Goal: Task Accomplishment & Management: Complete application form

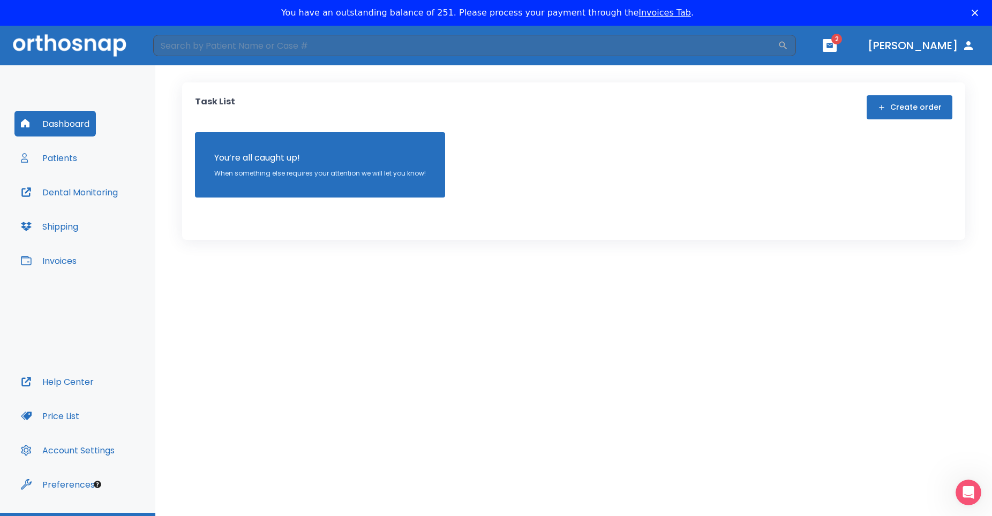
click at [468, 356] on div "Task List Create order You’re all caught up! When something else requires your …" at bounding box center [573, 303] width 837 height 477
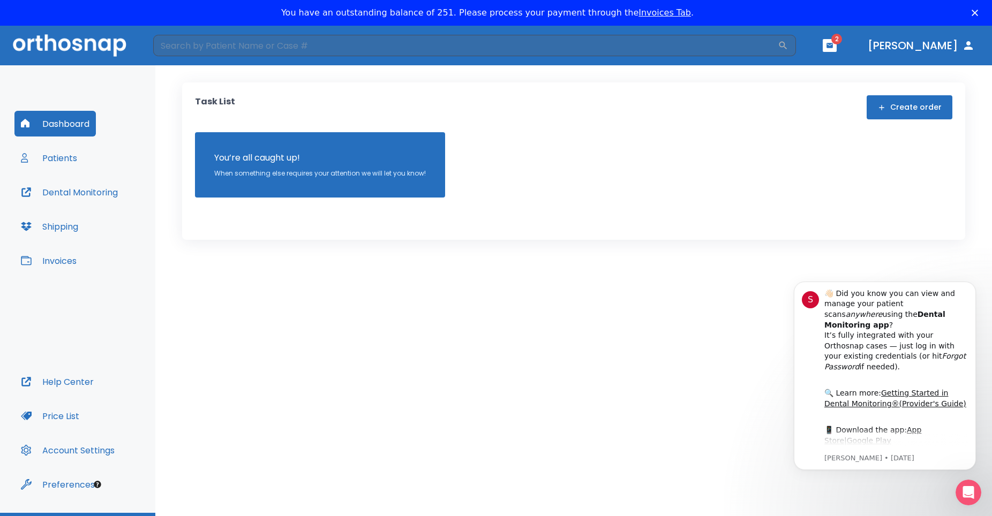
click at [144, 92] on div "Dashboard Patients Dental Monitoring Shipping Invoices Help Center Price List A…" at bounding box center [77, 289] width 155 height 448
click at [978, 15] on icon "Close" at bounding box center [975, 13] width 6 height 6
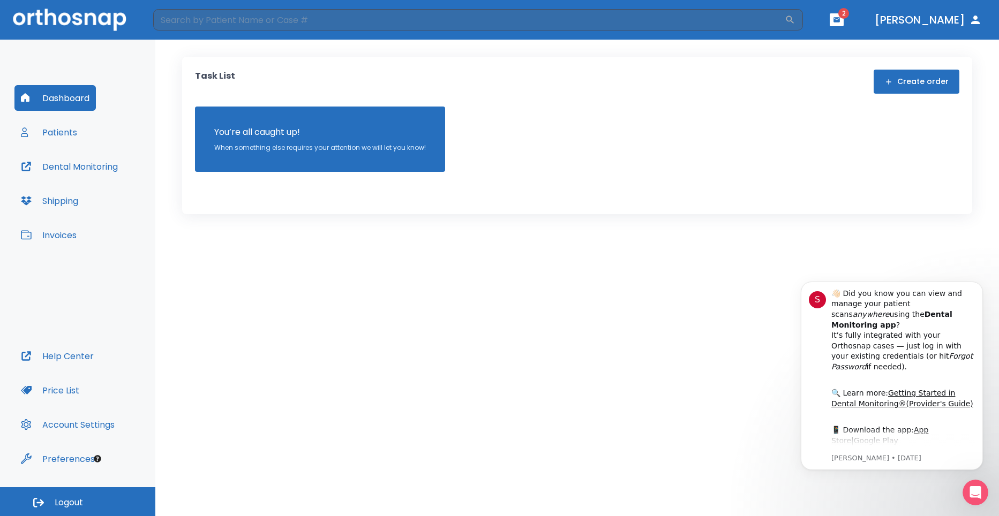
click at [559, 366] on div "Task List Create order You’re all caught up! When something else requires your …" at bounding box center [577, 278] width 844 height 477
click at [978, 281] on button "Dismiss notification" at bounding box center [980, 285] width 14 height 14
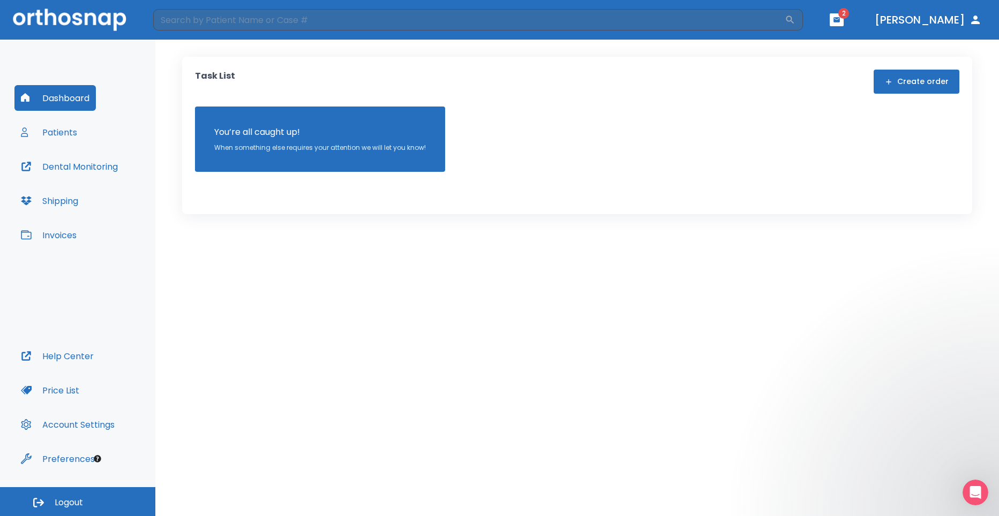
click at [218, 289] on div "Task List Create order You’re all caught up! When something else requires your …" at bounding box center [577, 278] width 844 height 477
click at [214, 273] on div "Task List Create order You’re all caught up! When something else requires your …" at bounding box center [577, 278] width 844 height 477
click at [287, 267] on div "Task List Create order You’re all caught up! When something else requires your …" at bounding box center [577, 278] width 844 height 477
click at [48, 134] on button "Patients" at bounding box center [48, 132] width 69 height 26
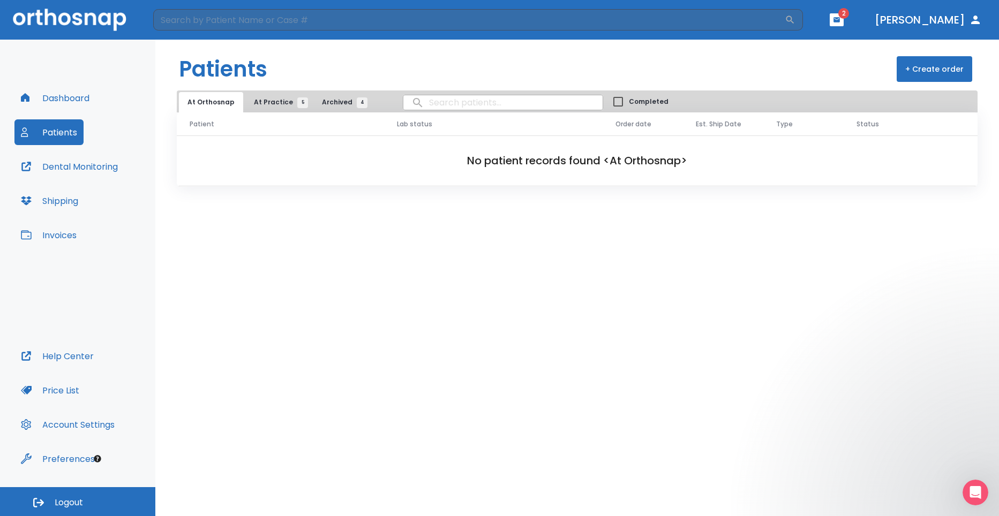
click at [275, 98] on span "At Practice 5" at bounding box center [278, 103] width 49 height 10
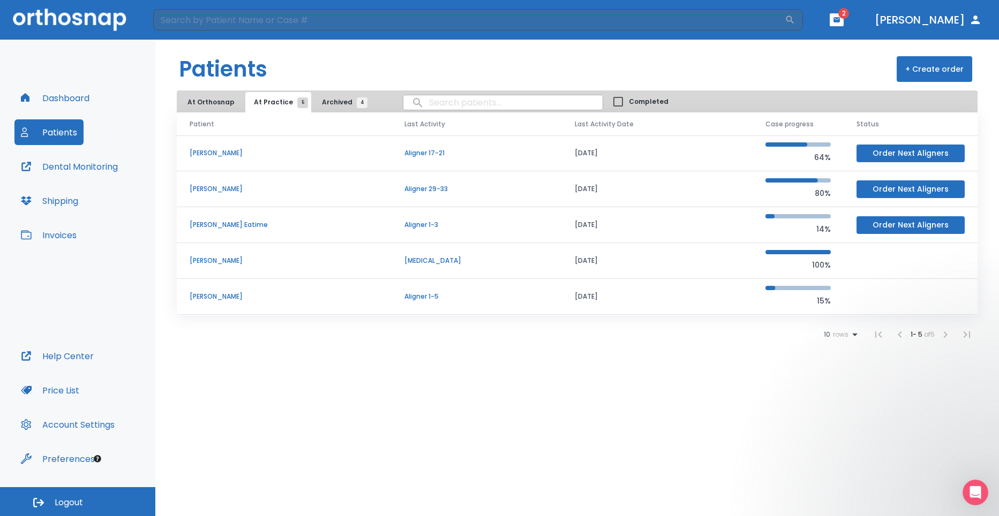
drag, startPoint x: 403, startPoint y: 444, endPoint x: 404, endPoint y: 439, distance: 5.4
click at [403, 443] on div "Patients + Create order At Orthosnap At Practice 5 Archived 4 Completed Patient…" at bounding box center [577, 278] width 844 height 477
click at [938, 189] on button "Order Next Aligners" at bounding box center [911, 190] width 108 height 18
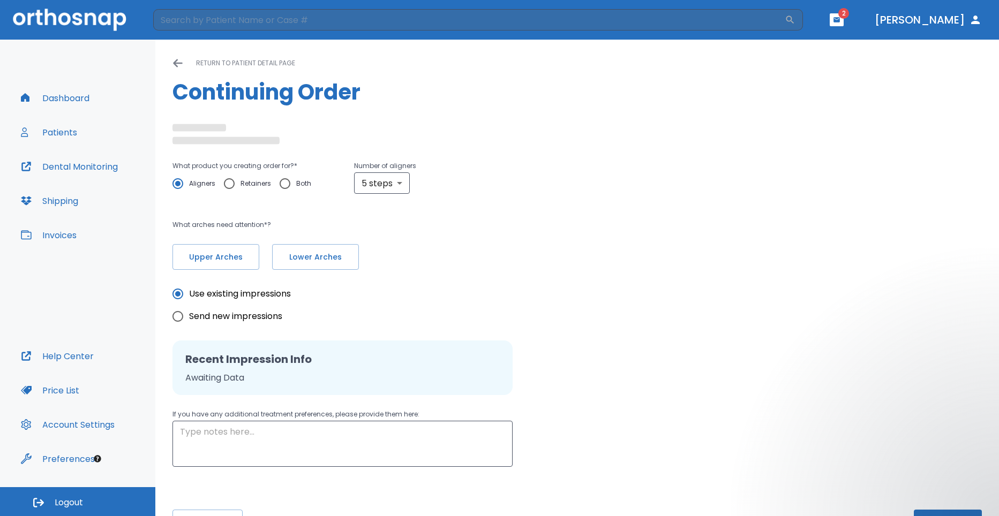
scroll to position [36, 0]
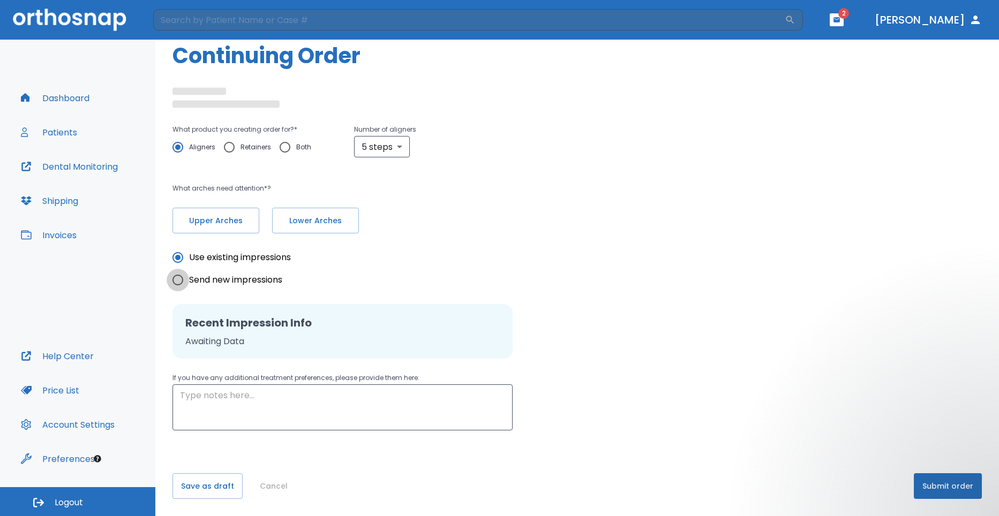
click at [182, 279] on input "Send new impressions" at bounding box center [178, 280] width 23 height 23
radio input "true"
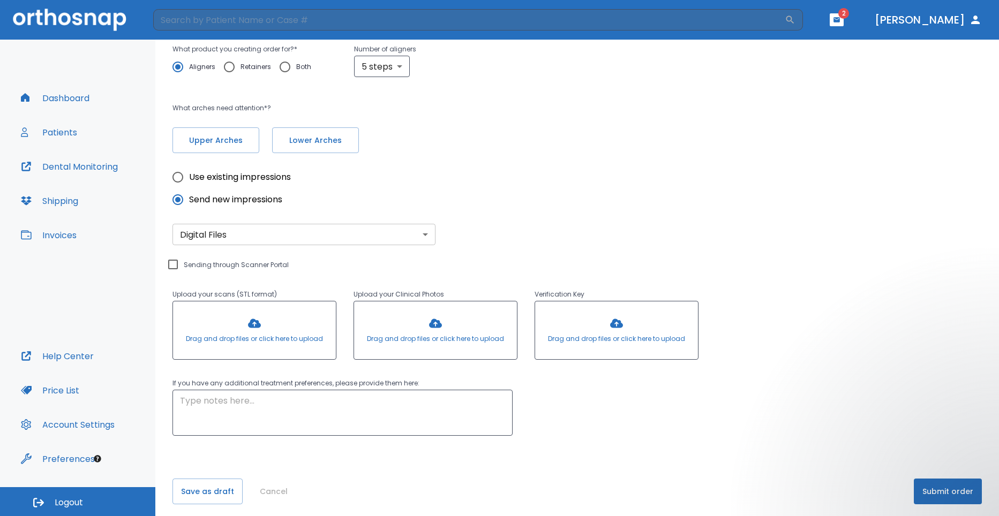
scroll to position [122, 0]
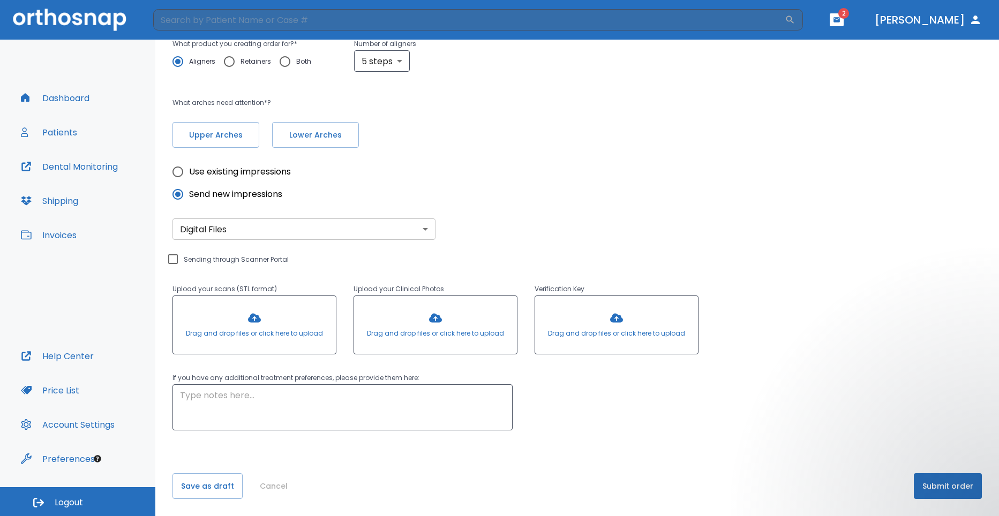
click at [325, 236] on body "​ 2 Dr. Newman Dashboard Patients Dental Monitoring Shipping Invoices Help Cent…" at bounding box center [499, 258] width 999 height 516
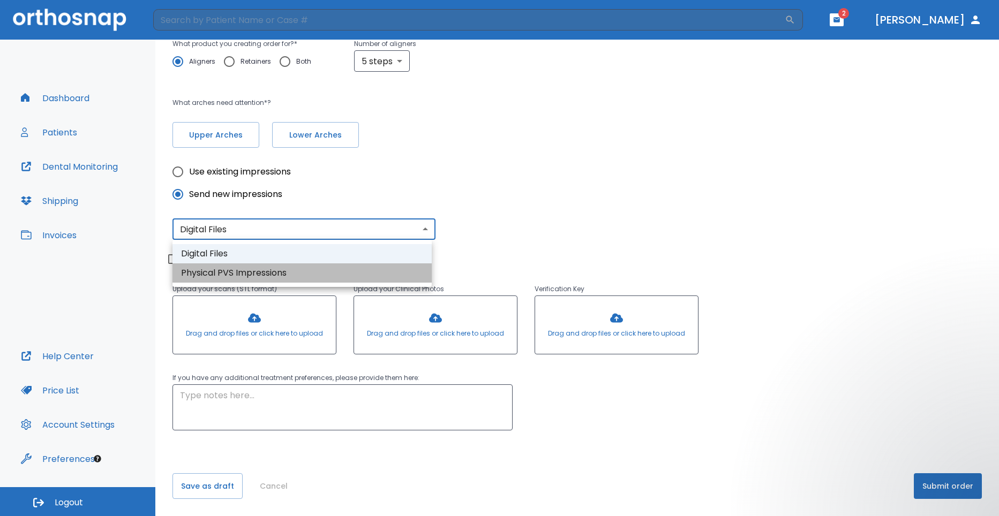
click at [281, 278] on li "Physical PVS Impressions" at bounding box center [302, 273] width 259 height 19
type input "physical"
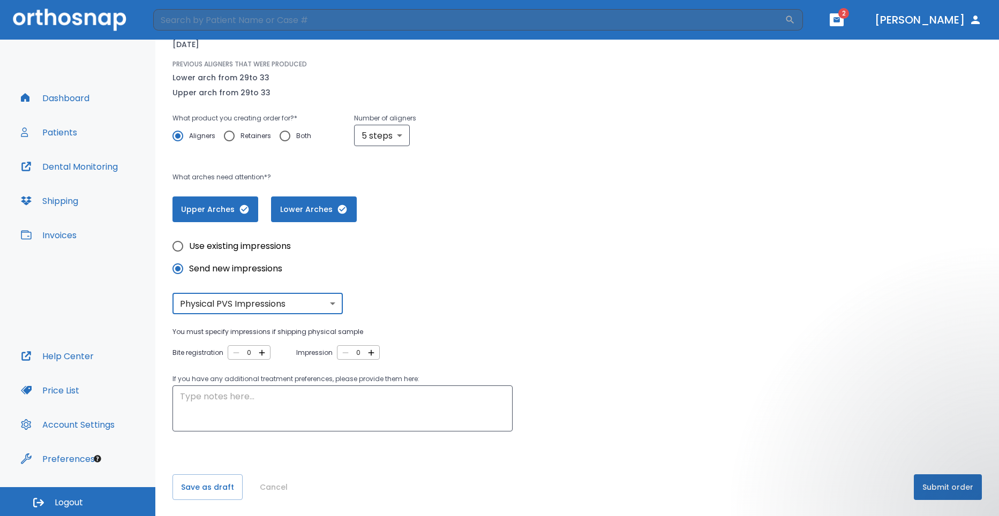
scroll to position [122, 0]
click at [231, 406] on textarea at bounding box center [342, 407] width 325 height 37
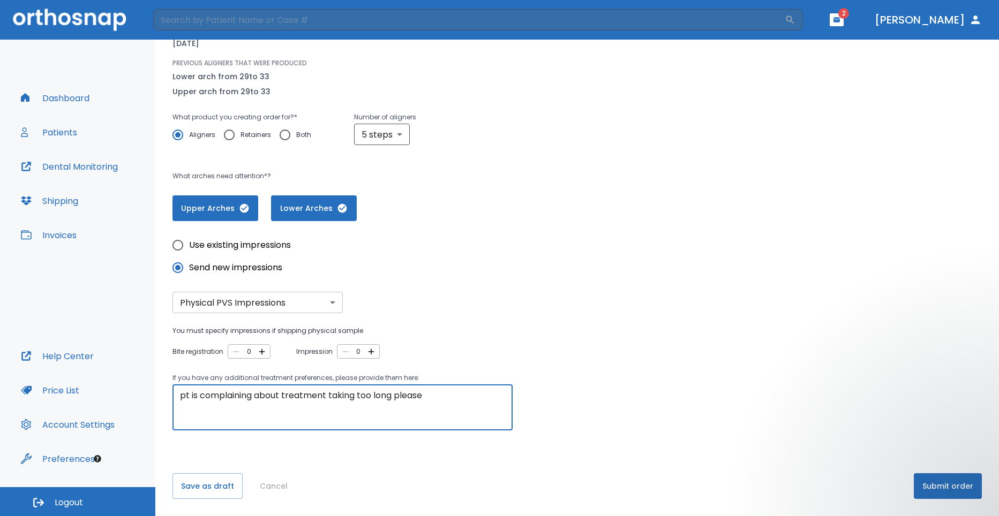
click at [416, 403] on textarea "pt is complaining about treatment taking too long please" at bounding box center [342, 407] width 325 height 37
click at [428, 398] on textarea "pt is complaining about treatment taking too long please" at bounding box center [342, 407] width 325 height 37
type textarea "pt is complaining about treatment taking too long please shorten pt is ok with …"
click at [640, 415] on div "Use existing impressions Send new impressions Physical PVS Impressions physical…" at bounding box center [578, 325] width 810 height 209
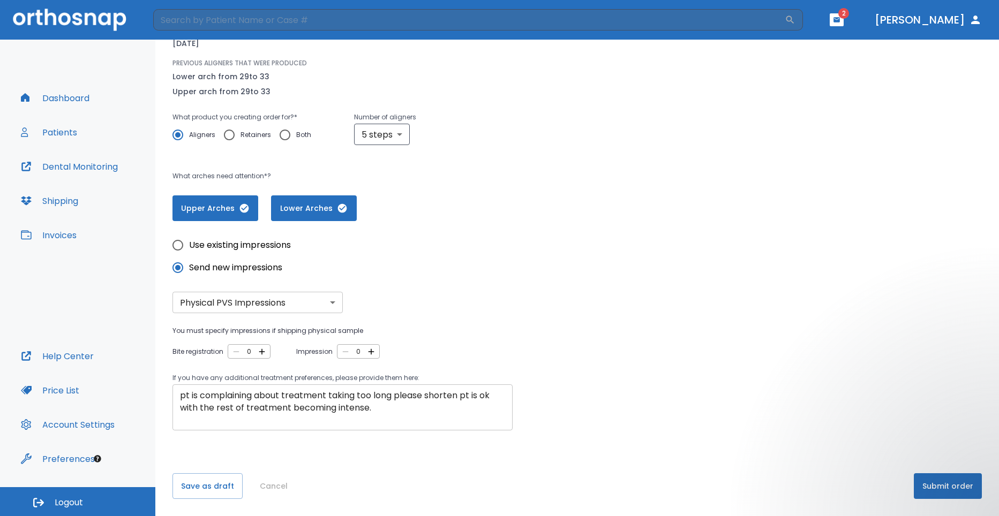
click at [197, 407] on textarea "pt is complaining about treatment taking too long please shorten pt is ok with …" at bounding box center [342, 407] width 325 height 37
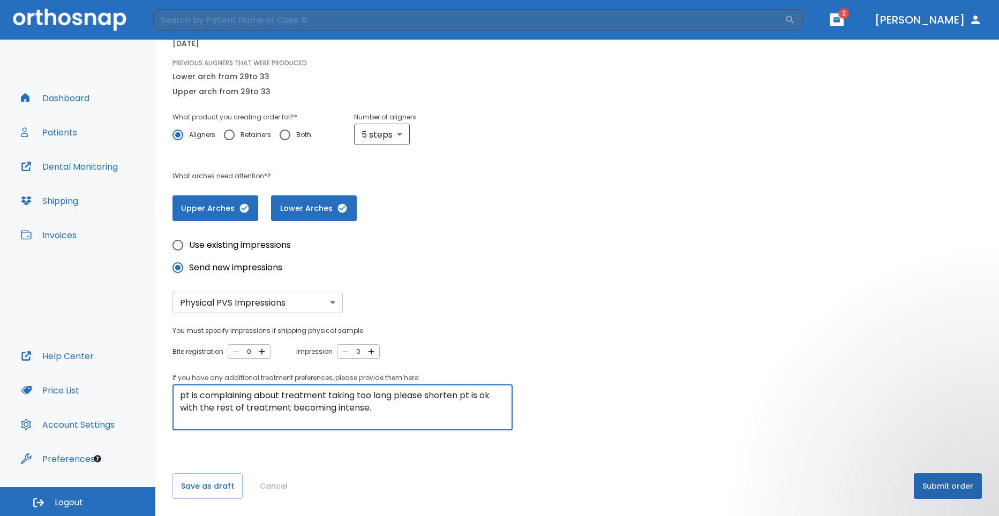
click at [288, 410] on textarea "pt is complaining about treatment taking too long please shorten pt is ok with …" at bounding box center [342, 407] width 325 height 37
click at [384, 412] on textarea "pt is complaining about treatment taking too long please shorten pt is ok with …" at bounding box center [342, 407] width 325 height 37
click at [342, 407] on textarea "pt is complaining about treatment taking too long please shorten pt is ok with …" at bounding box center [342, 407] width 325 height 37
click at [372, 351] on icon "button" at bounding box center [372, 352] width 6 height 6
type input "1"
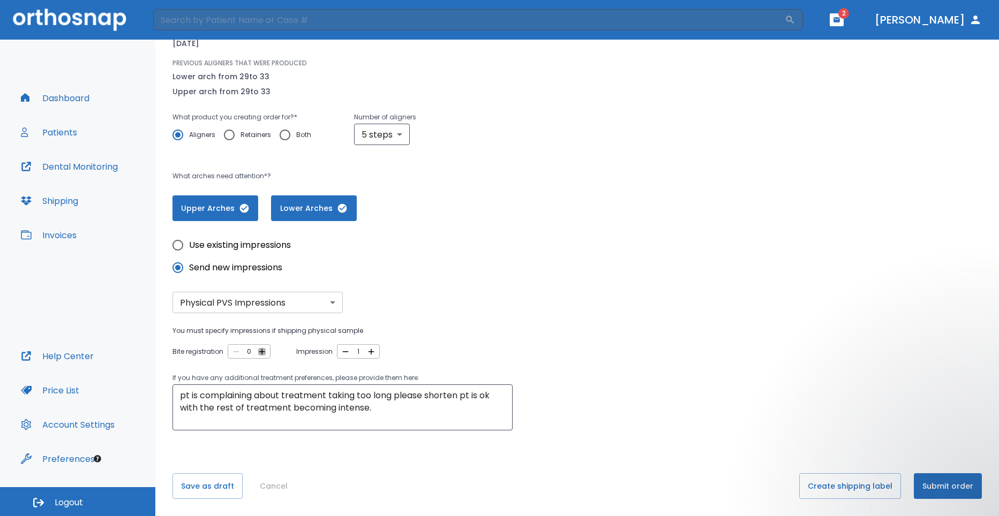
click at [261, 349] on icon "button" at bounding box center [262, 352] width 10 height 10
type input "1"
click at [838, 490] on button "Create shipping label" at bounding box center [850, 487] width 102 height 26
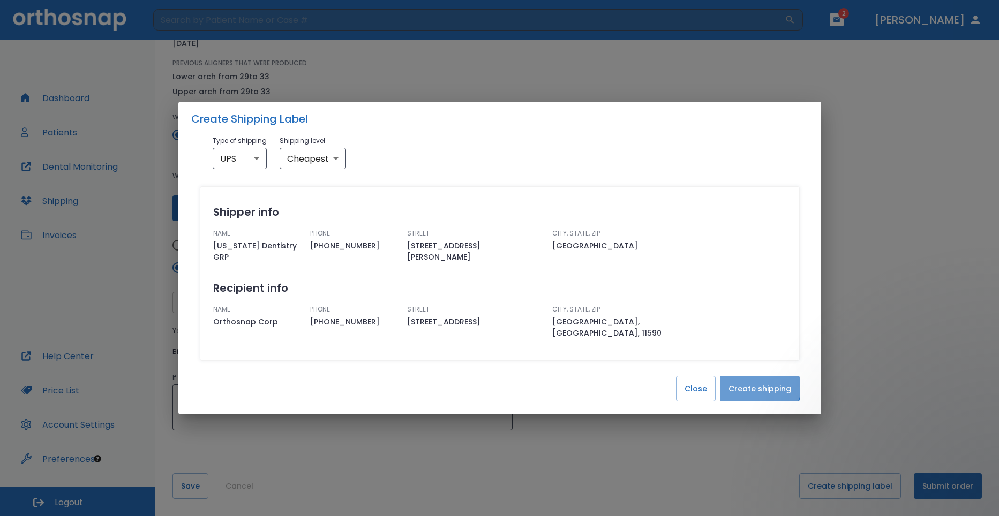
drag, startPoint x: 753, startPoint y: 371, endPoint x: 773, endPoint y: 393, distance: 29.2
click at [753, 376] on button "Create shipping" at bounding box center [760, 389] width 80 height 26
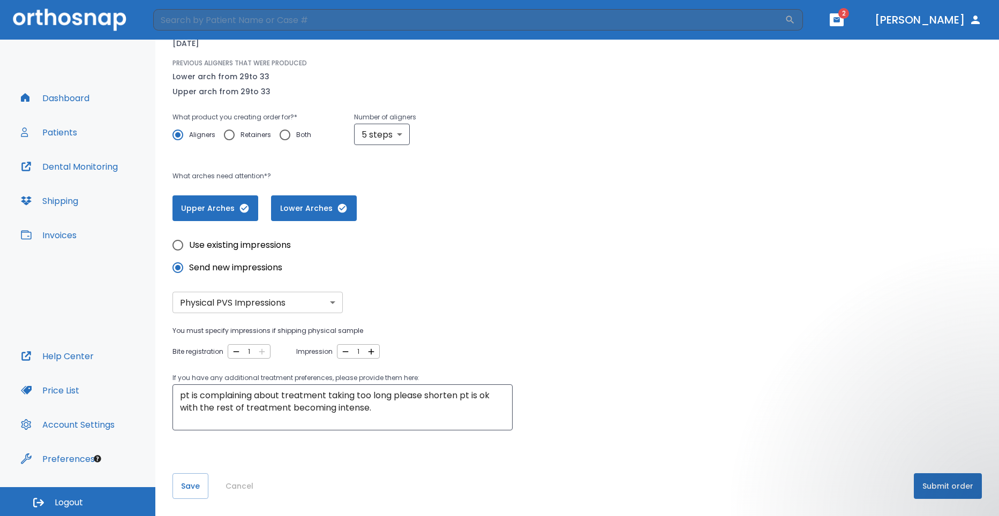
click at [947, 483] on button "Submit order" at bounding box center [948, 487] width 68 height 26
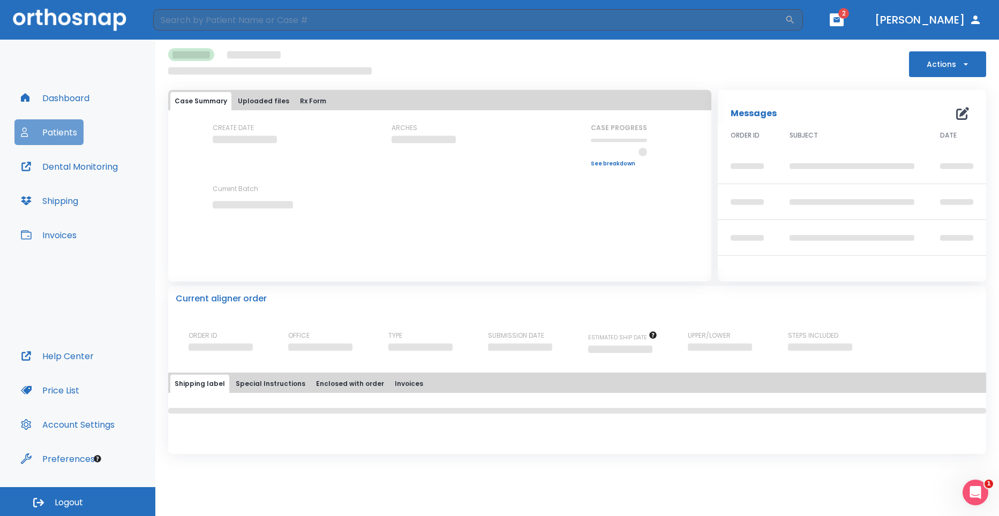
click at [59, 137] on button "Patients" at bounding box center [48, 132] width 69 height 26
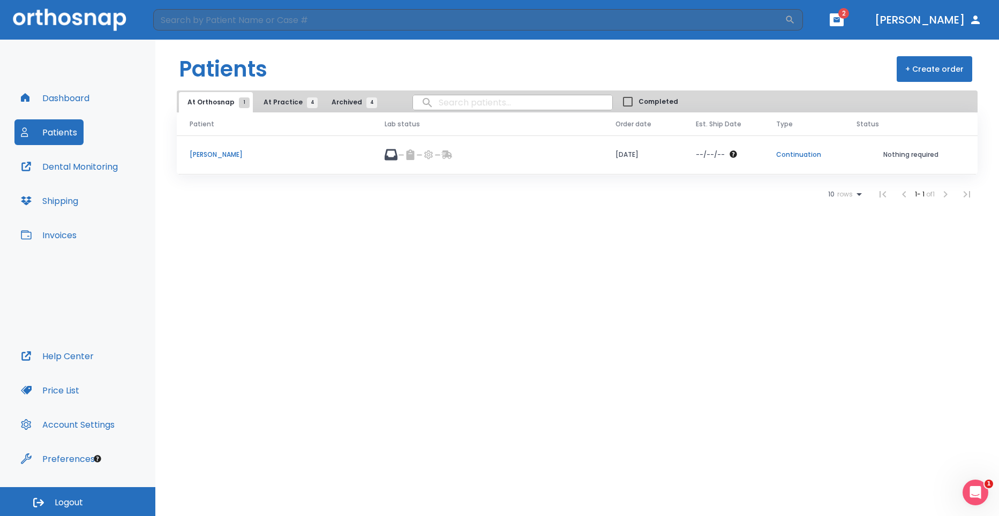
click at [265, 148] on td "[PERSON_NAME]" at bounding box center [274, 155] width 195 height 39
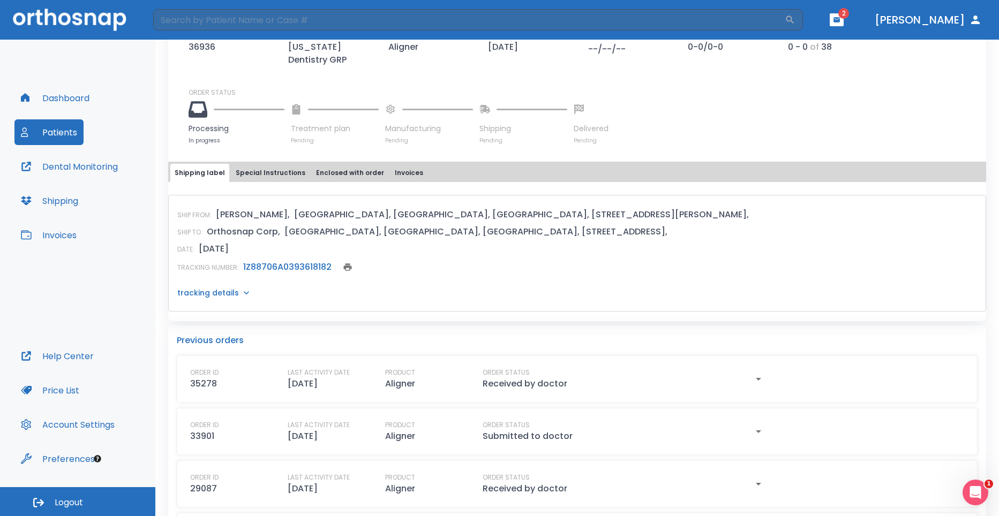
scroll to position [359, 0]
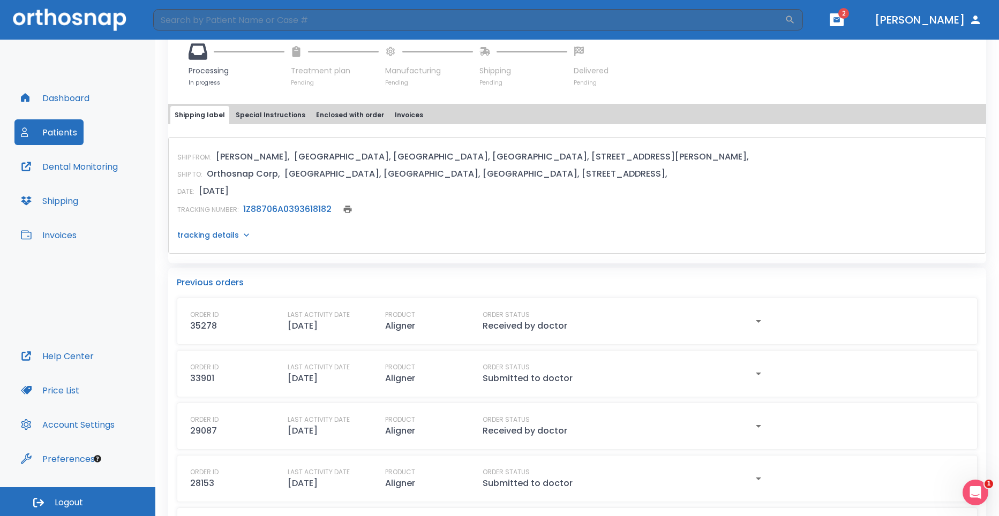
click at [279, 205] on link "1Z88706A0393618182" at bounding box center [287, 209] width 88 height 12
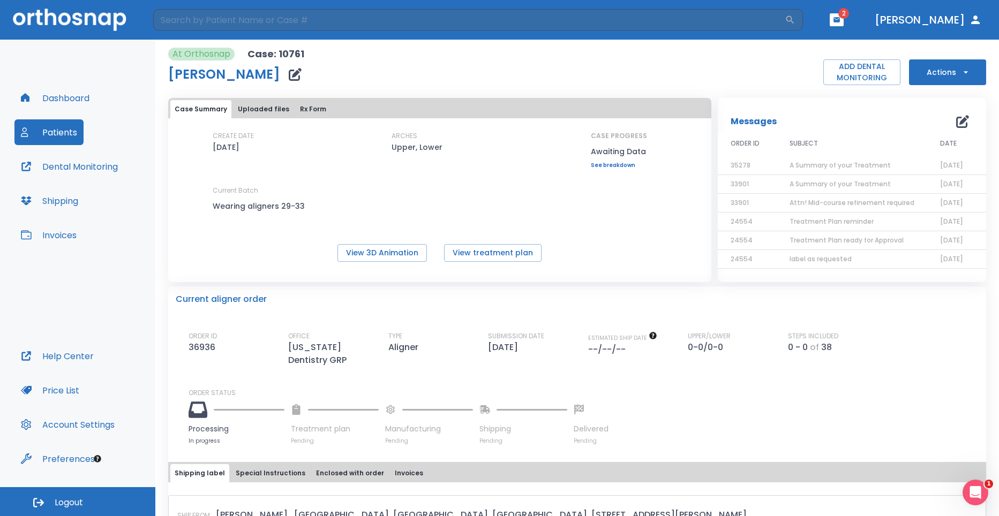
scroll to position [0, 0]
click at [961, 78] on icon "button" at bounding box center [966, 73] width 11 height 11
click at [950, 107] on p "Print Case label" at bounding box center [936, 104] width 50 height 10
click at [949, 63] on button "Actions" at bounding box center [947, 73] width 77 height 26
click at [947, 104] on p "Print Case label" at bounding box center [936, 104] width 50 height 10
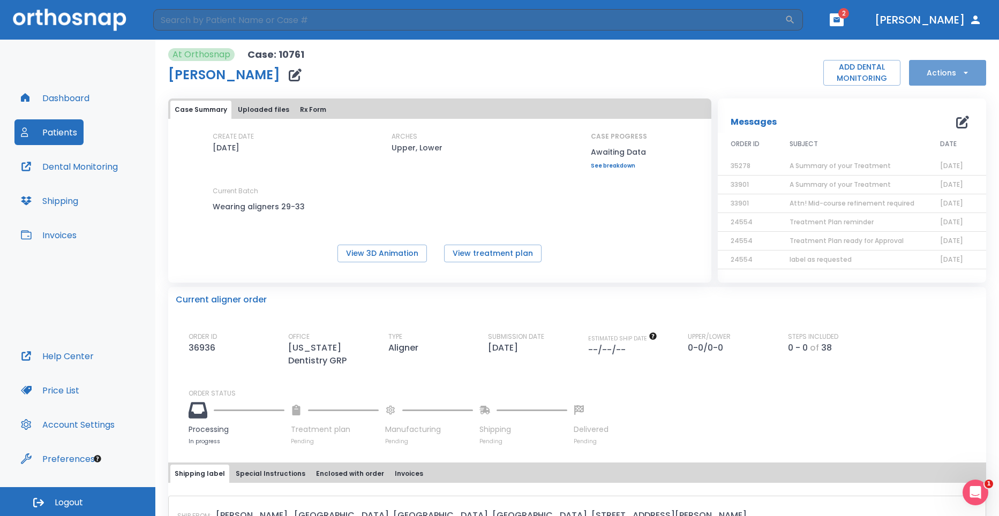
click at [966, 66] on button "Actions" at bounding box center [947, 73] width 77 height 26
click at [999, 359] on html "​ 2 [PERSON_NAME] Dashboard Patients Dental Monitoring Shipping Invoices Help C…" at bounding box center [499, 258] width 999 height 516
click at [263, 107] on div at bounding box center [499, 258] width 999 height 516
click at [259, 105] on button "Uploaded files" at bounding box center [264, 110] width 60 height 18
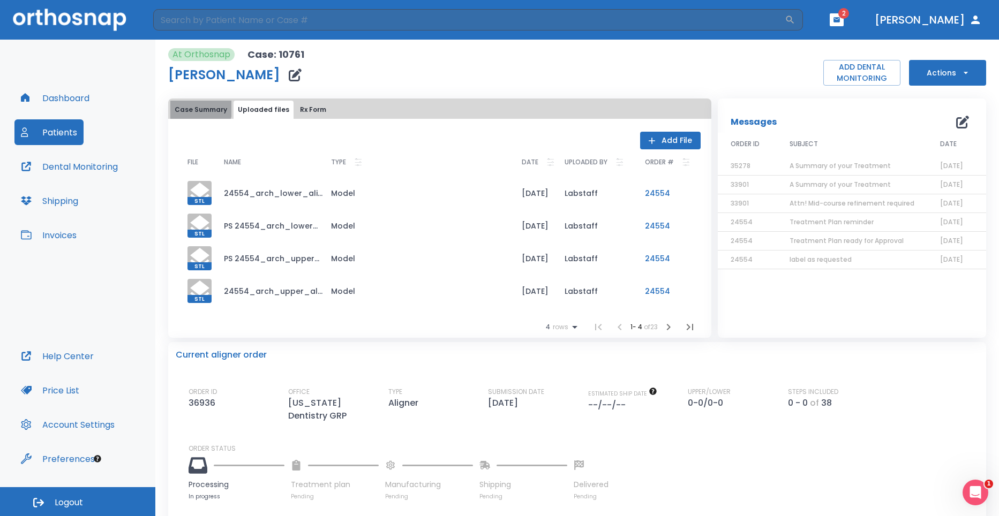
click at [196, 108] on button "Case Summary" at bounding box center [200, 110] width 61 height 18
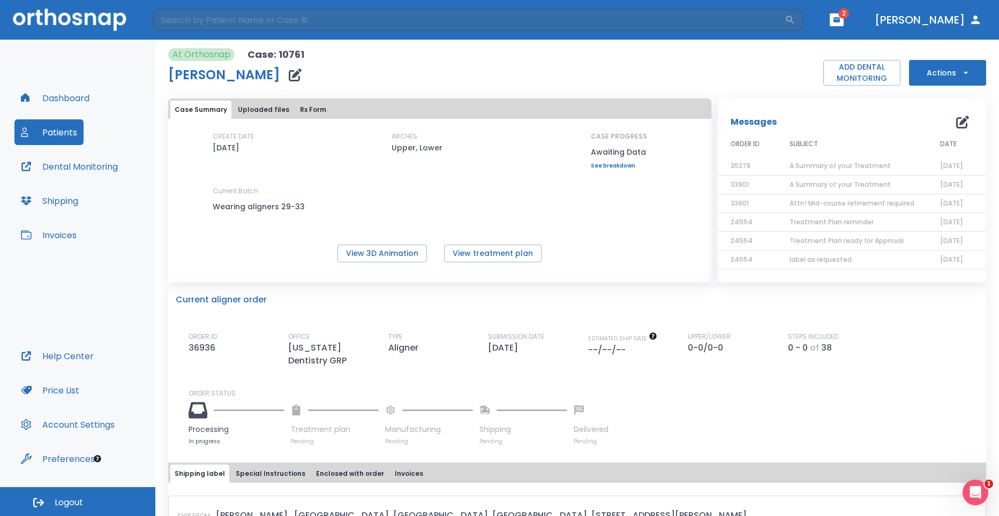
click at [266, 473] on button "Special Instructions" at bounding box center [270, 474] width 78 height 18
